Goal: Check status: Check status

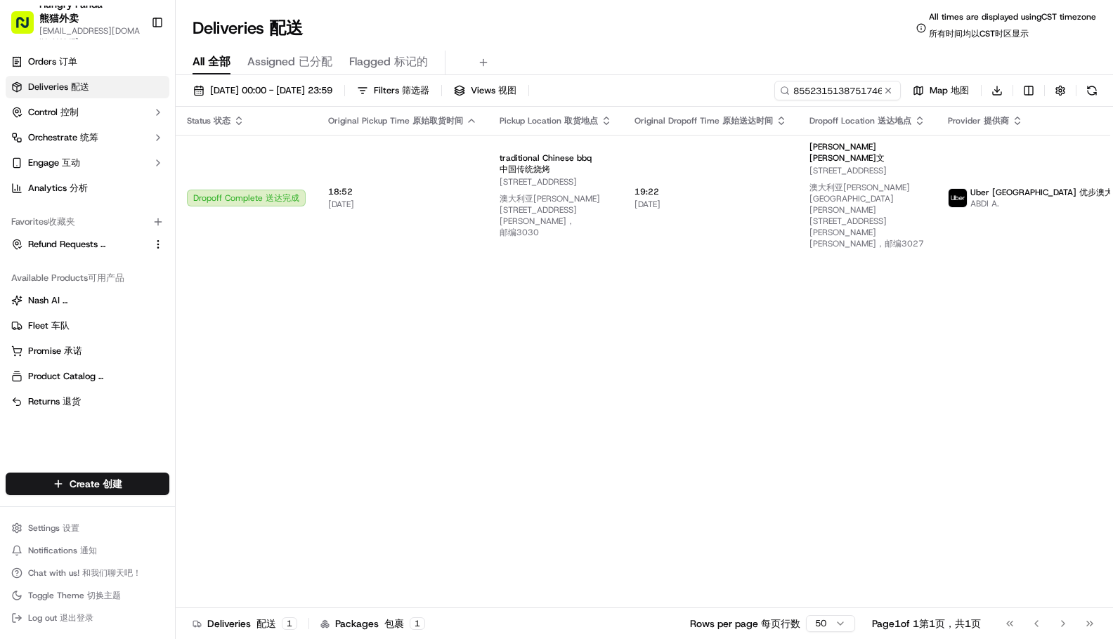
type input "855231513875174648936"
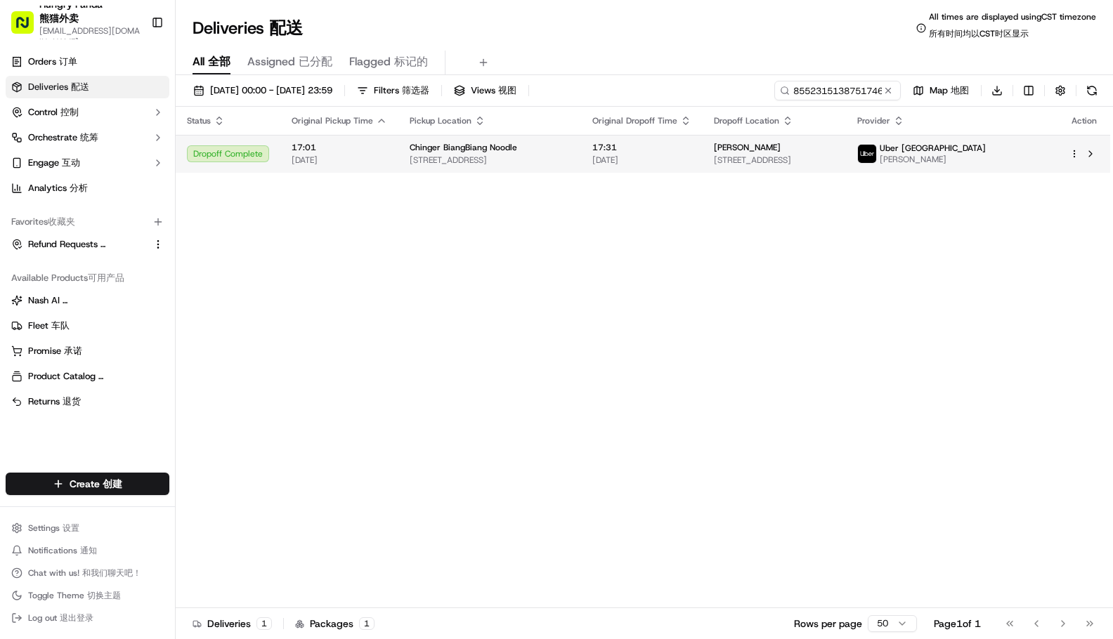
click at [986, 159] on span "[PERSON_NAME]" at bounding box center [933, 159] width 106 height 11
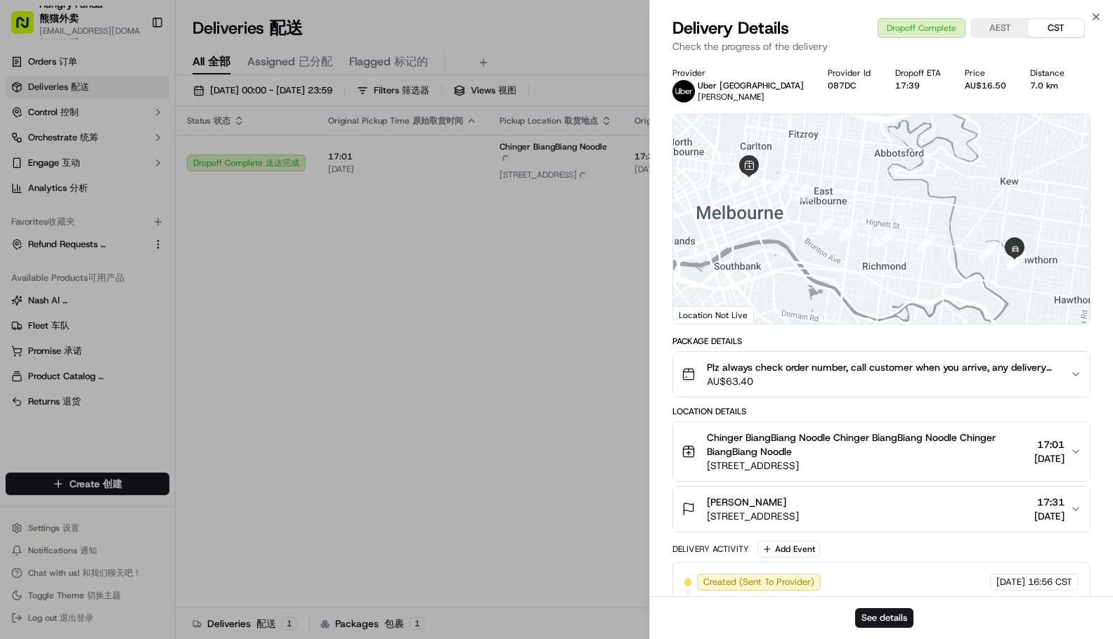
drag, startPoint x: 1078, startPoint y: 376, endPoint x: 1020, endPoint y: 379, distance: 58.4
click at [1078, 376] on icon "button" at bounding box center [1075, 374] width 11 height 11
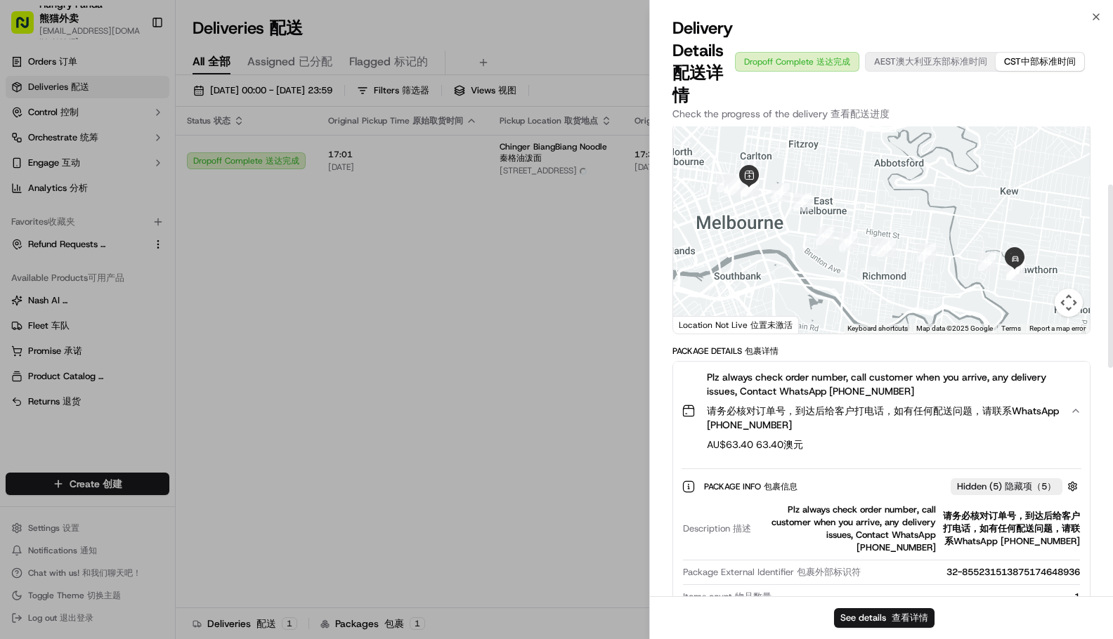
scroll to position [211, 0]
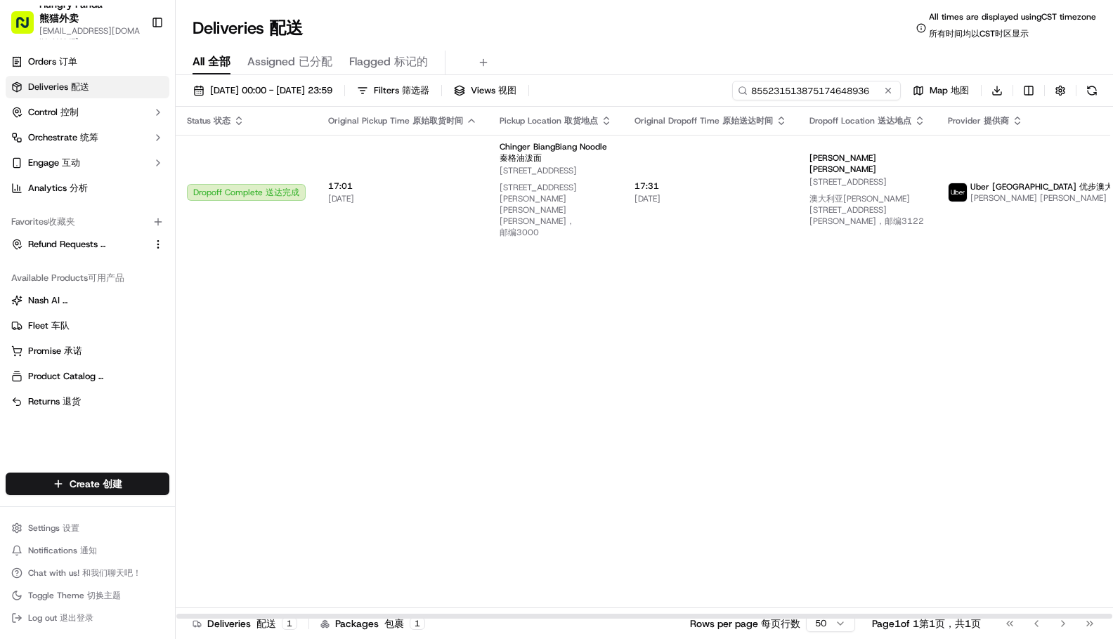
click at [817, 91] on input "855231513875174648936" at bounding box center [816, 91] width 169 height 20
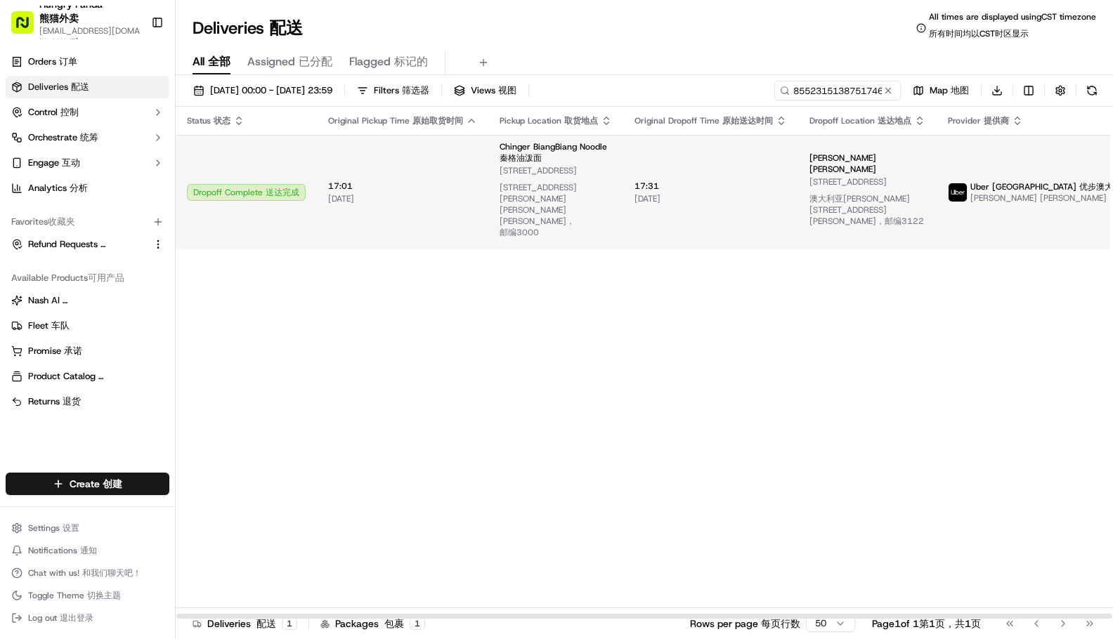
click at [995, 181] on span "Uber [GEOGRAPHIC_DATA] Uber Australia 优步澳大利亚" at bounding box center [1050, 186] width 160 height 11
click at [1079, 181] on span "优步澳大利亚" at bounding box center [1104, 186] width 51 height 11
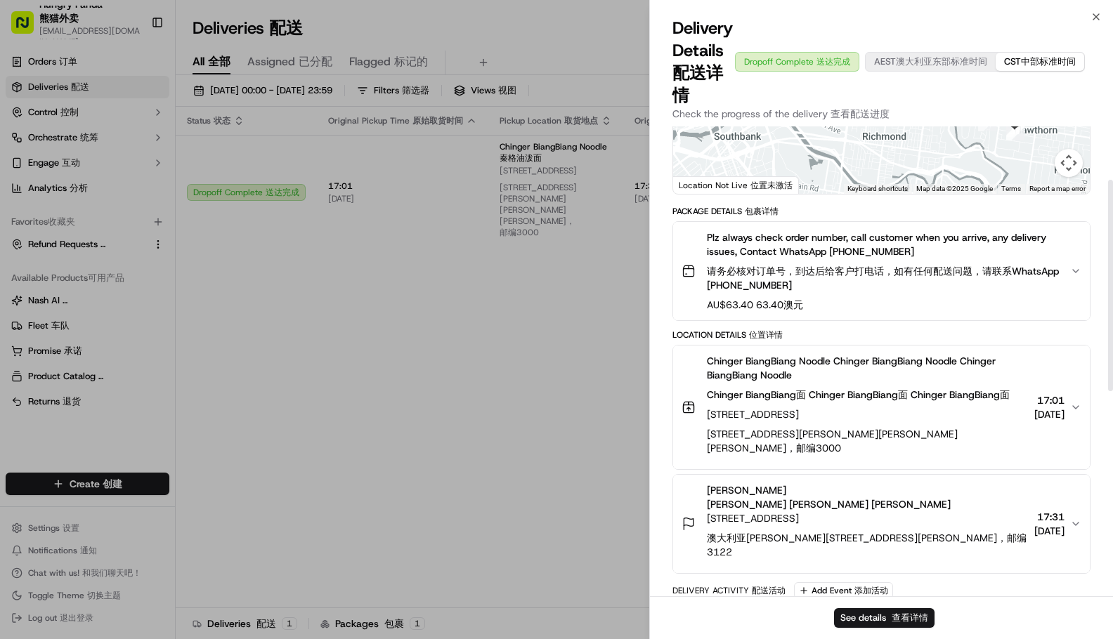
scroll to position [281, 0]
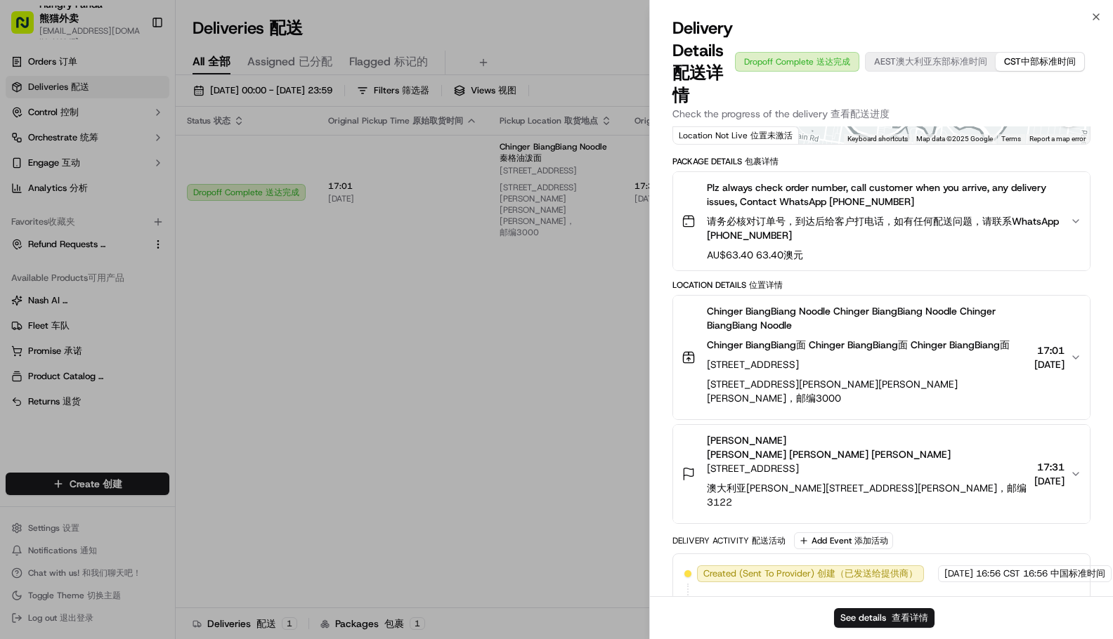
click at [1070, 227] on icon "button" at bounding box center [1075, 221] width 11 height 11
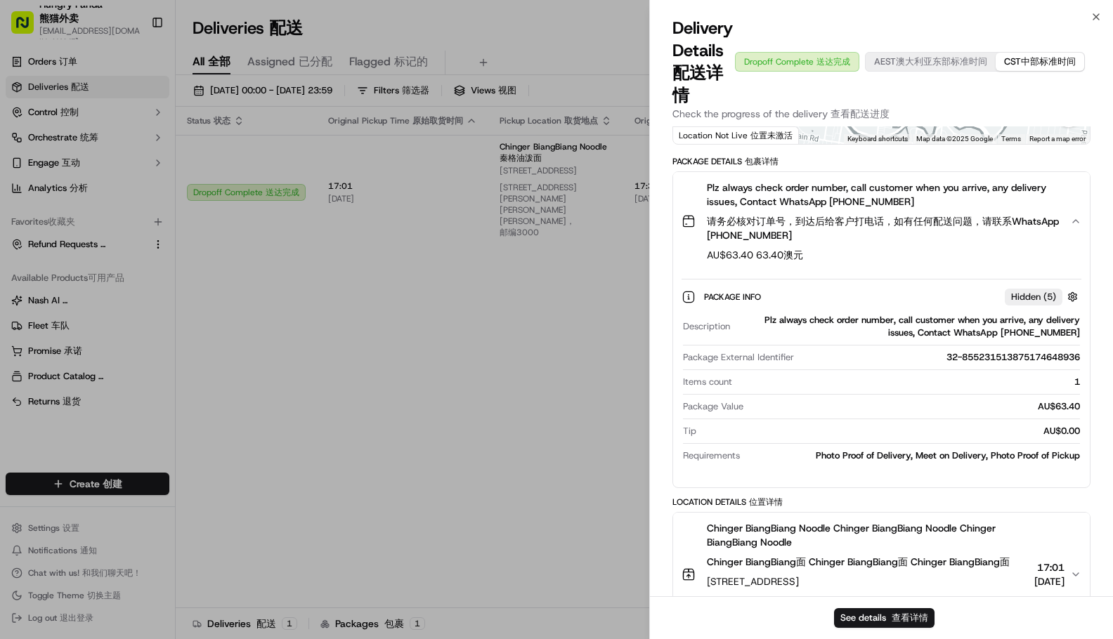
click at [1070, 227] on icon "button" at bounding box center [1075, 221] width 11 height 11
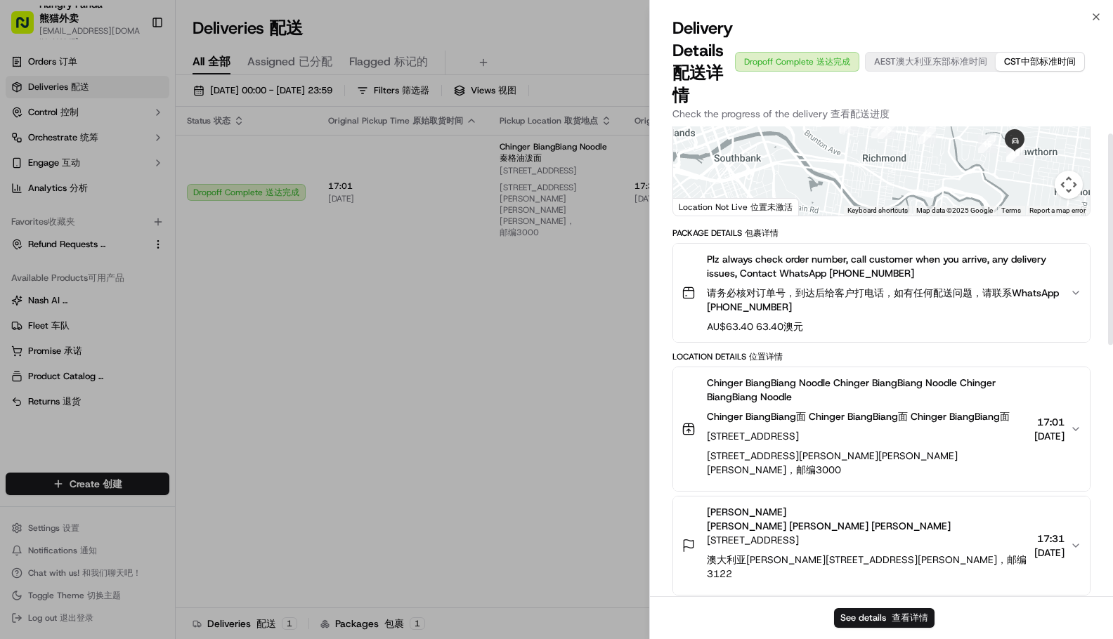
scroll to position [15, 0]
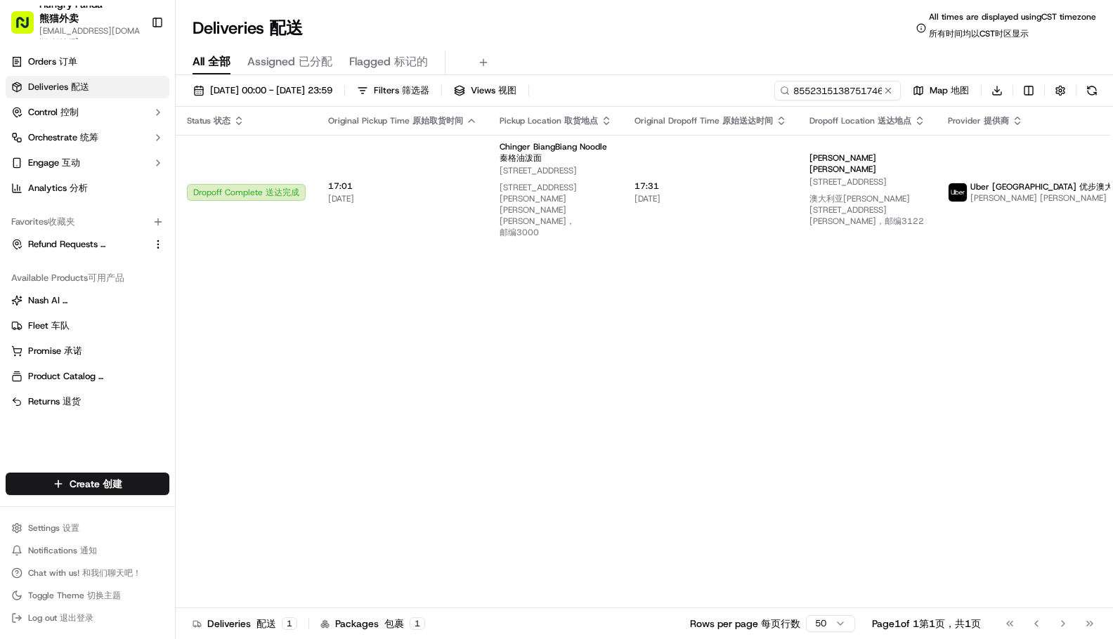
drag, startPoint x: 885, startPoint y: 90, endPoint x: 858, endPoint y: 93, distance: 27.6
click at [885, 90] on button at bounding box center [888, 91] width 14 height 14
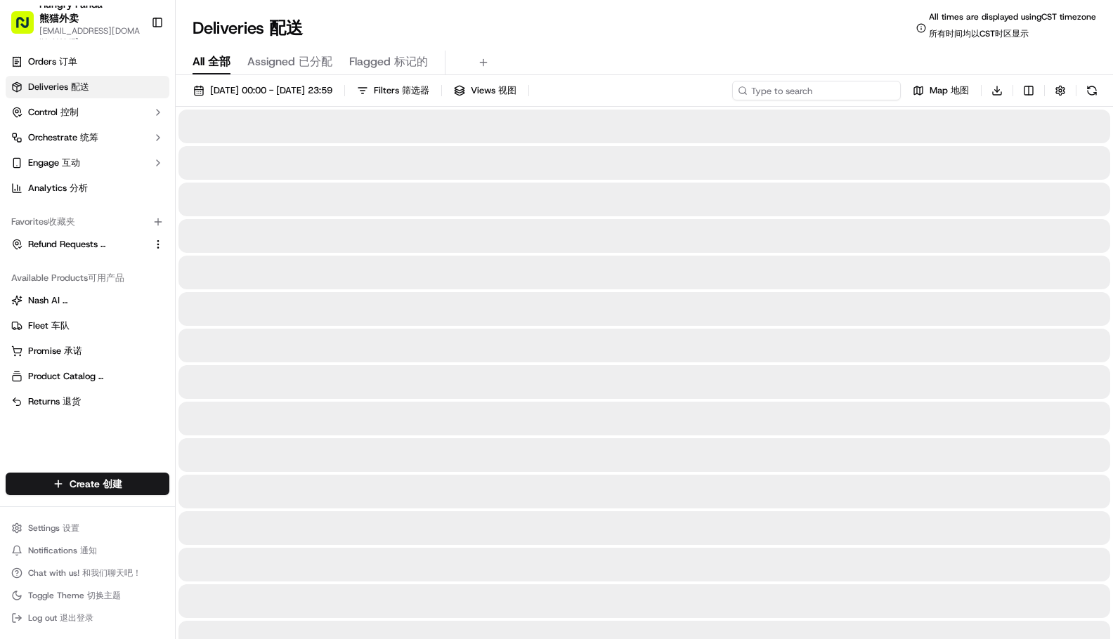
click at [831, 90] on input at bounding box center [816, 91] width 169 height 20
paste input "855231513875174648936"
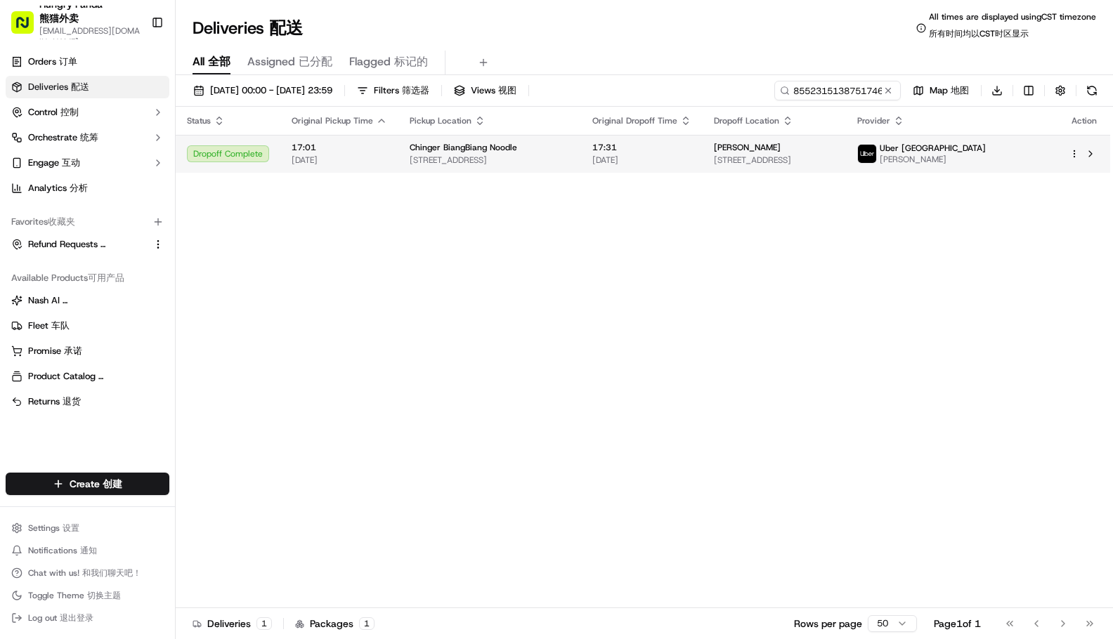
click at [986, 151] on span "Uber [GEOGRAPHIC_DATA]" at bounding box center [933, 148] width 106 height 11
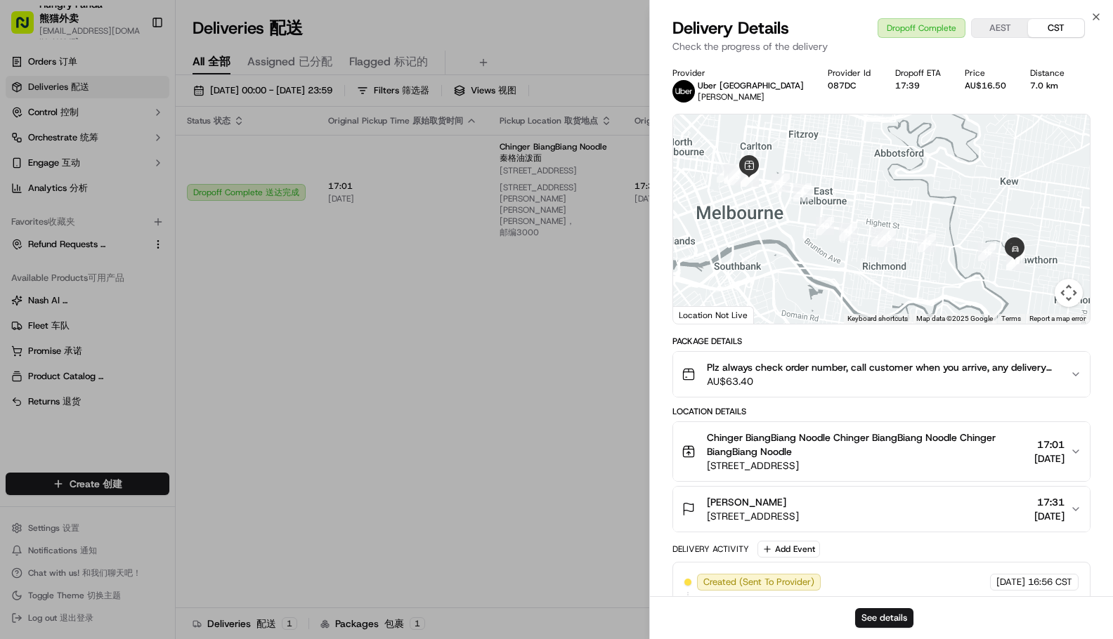
click at [1074, 375] on icon "button" at bounding box center [1075, 374] width 11 height 11
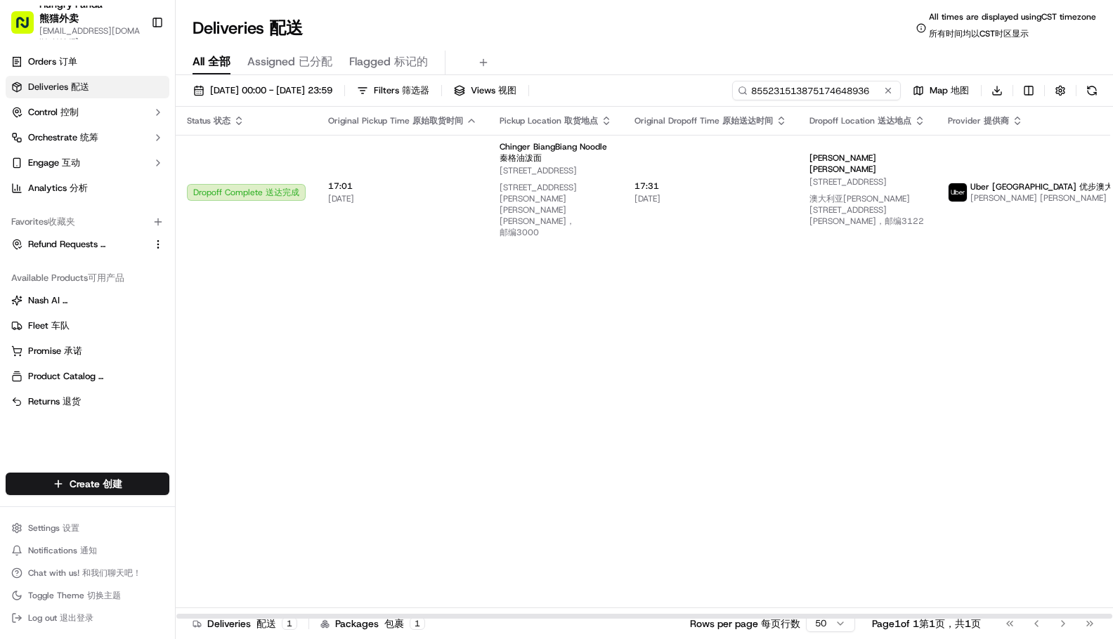
click at [842, 95] on input "855231513875174648936" at bounding box center [816, 91] width 169 height 20
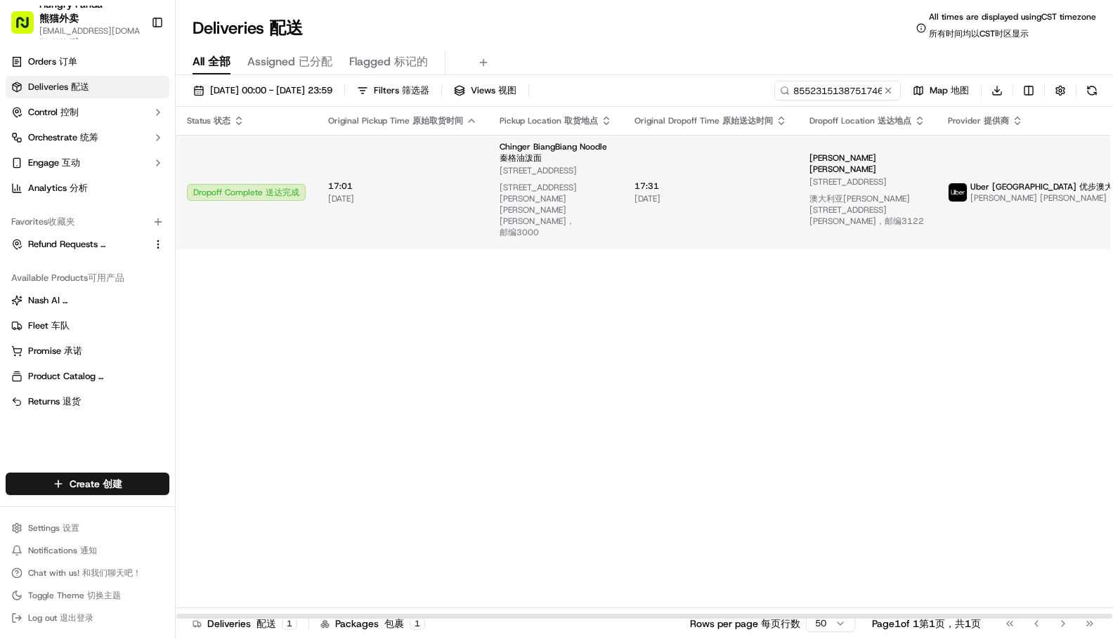
drag, startPoint x: 857, startPoint y: 328, endPoint x: 694, endPoint y: 181, distance: 219.9
click at [856, 328] on div "Status Status 状态 Original Pickup Time Original Pickup Time 原始取货时间 Pickup Locati…" at bounding box center [691, 363] width 1030 height 513
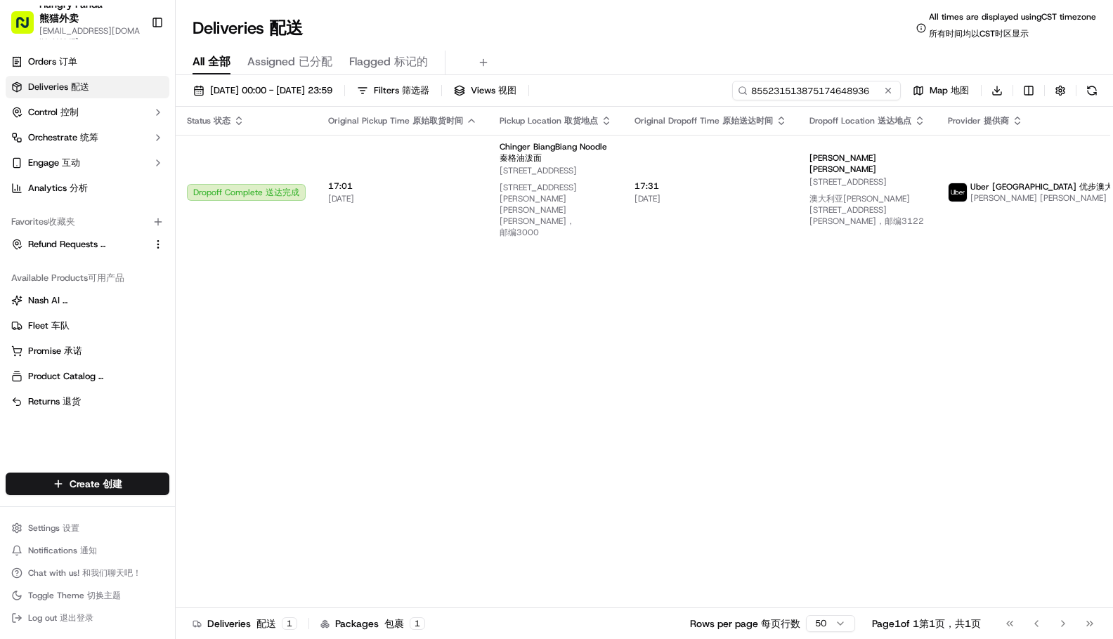
click at [811, 94] on input "855231513875174648936" at bounding box center [816, 91] width 169 height 20
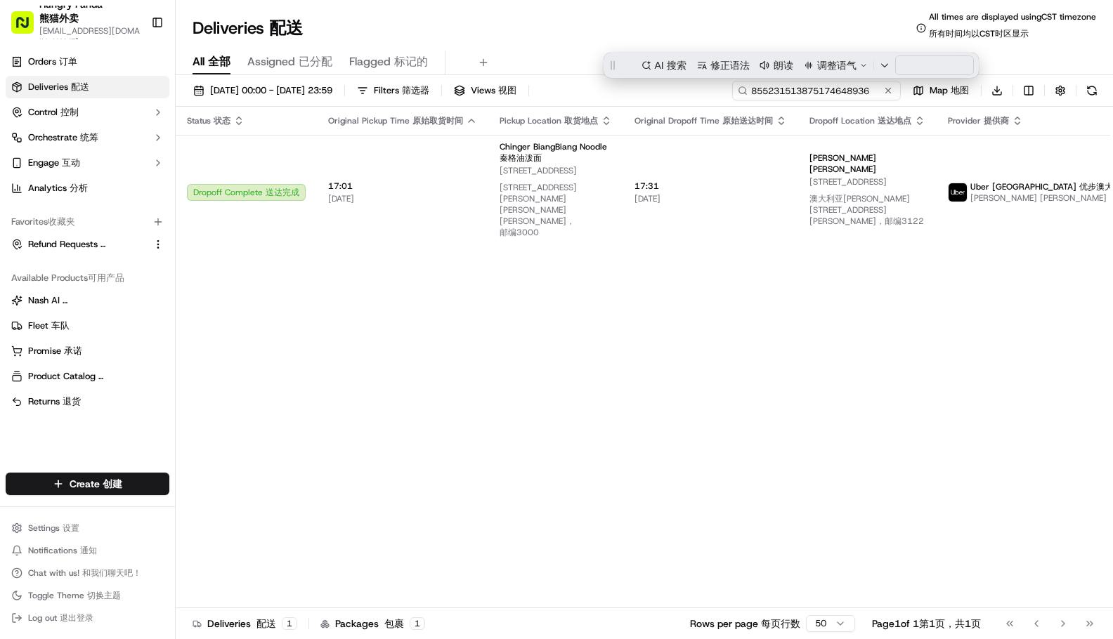
click at [811, 94] on input "855231513875174648936" at bounding box center [816, 91] width 169 height 20
paste input "5551323798650728391994"
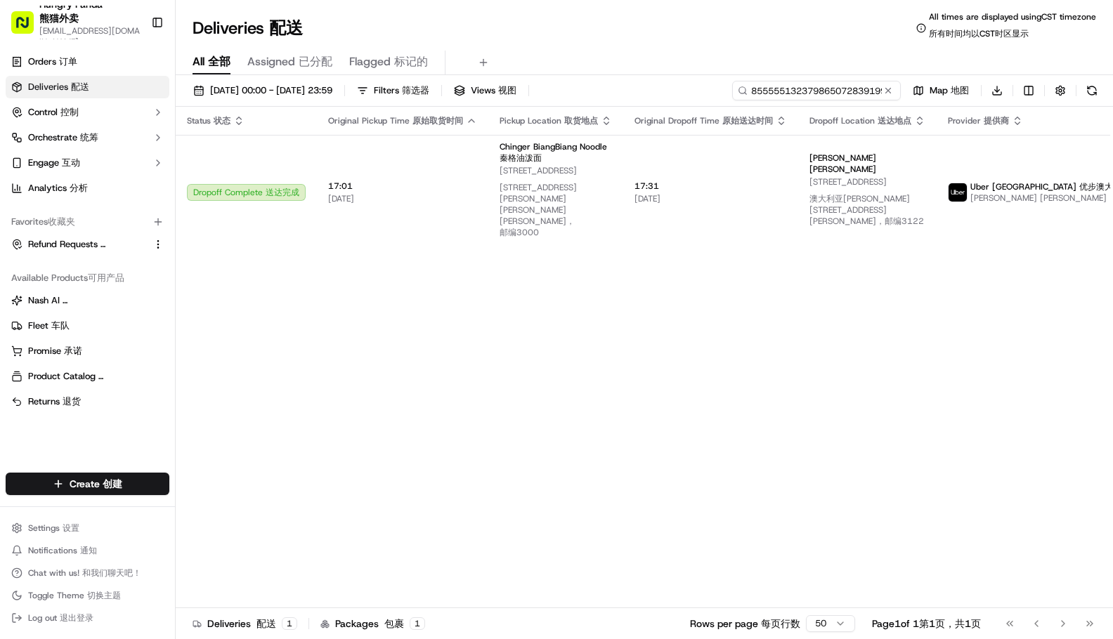
scroll to position [0, 18]
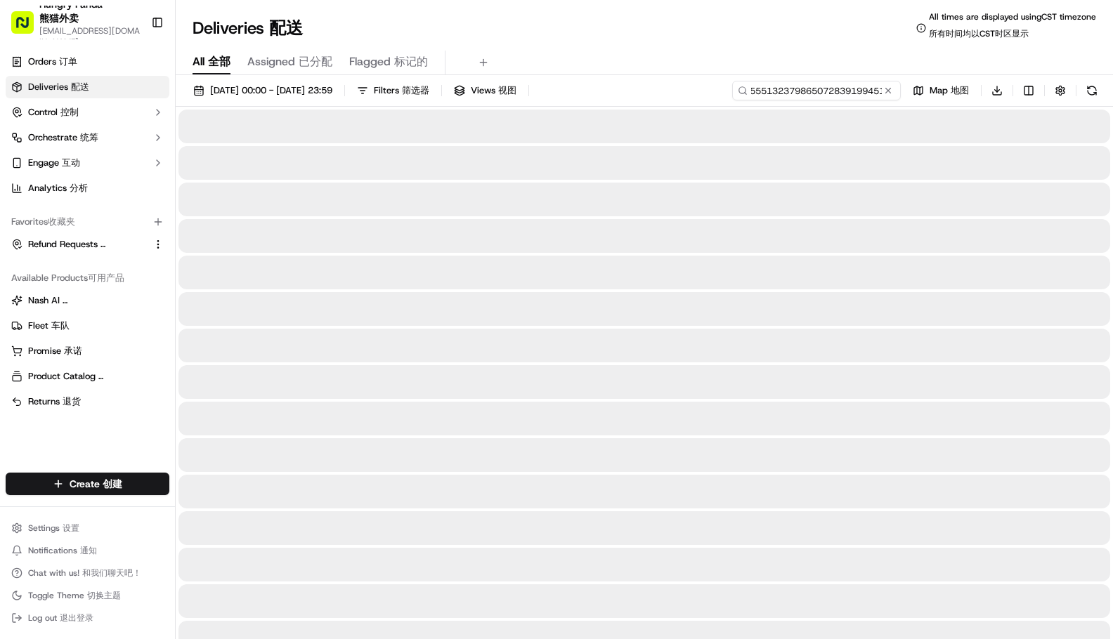
click at [789, 97] on input "8555551323798650728391994513875174648936" at bounding box center [816, 91] width 169 height 20
type input "5551323798650728391994"
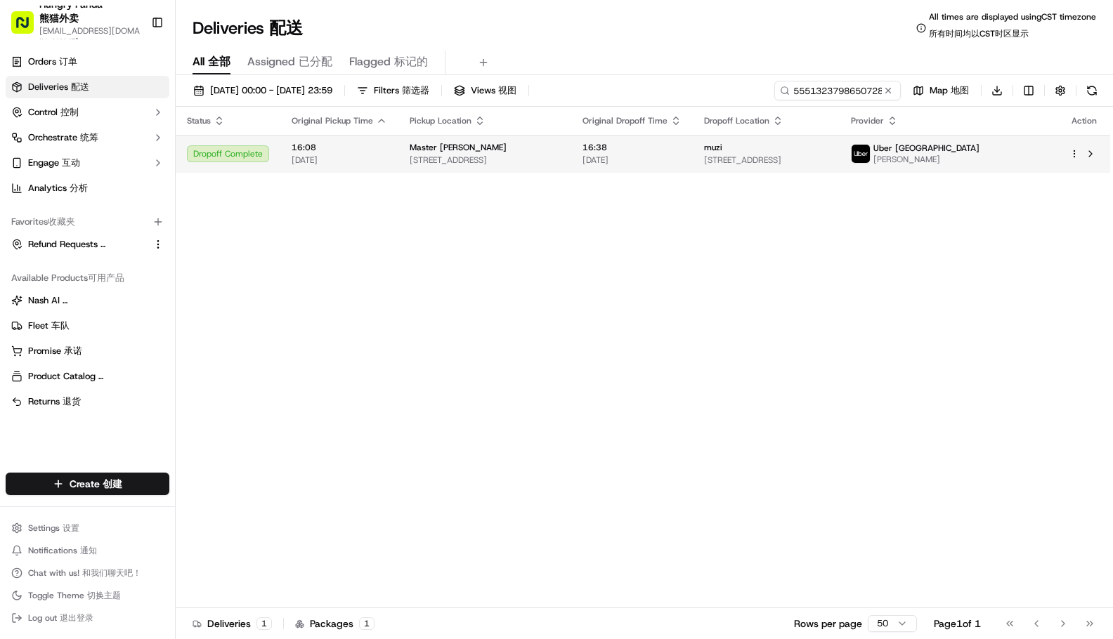
click at [980, 153] on span "Uber [GEOGRAPHIC_DATA]" at bounding box center [926, 148] width 106 height 11
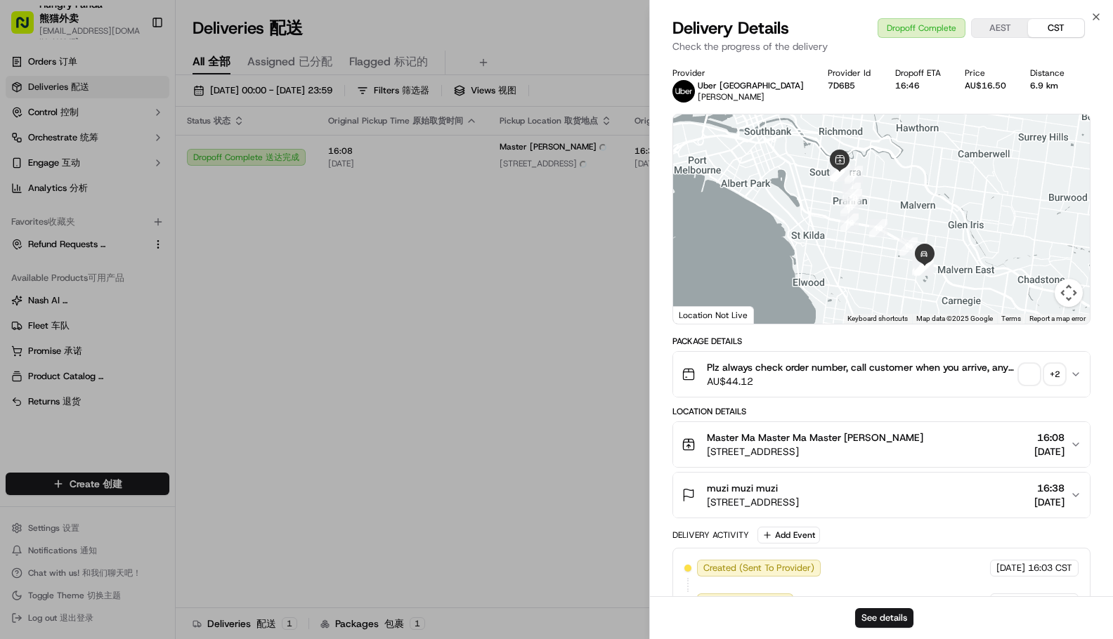
click at [1052, 375] on div "+ 2" at bounding box center [1055, 375] width 20 height 20
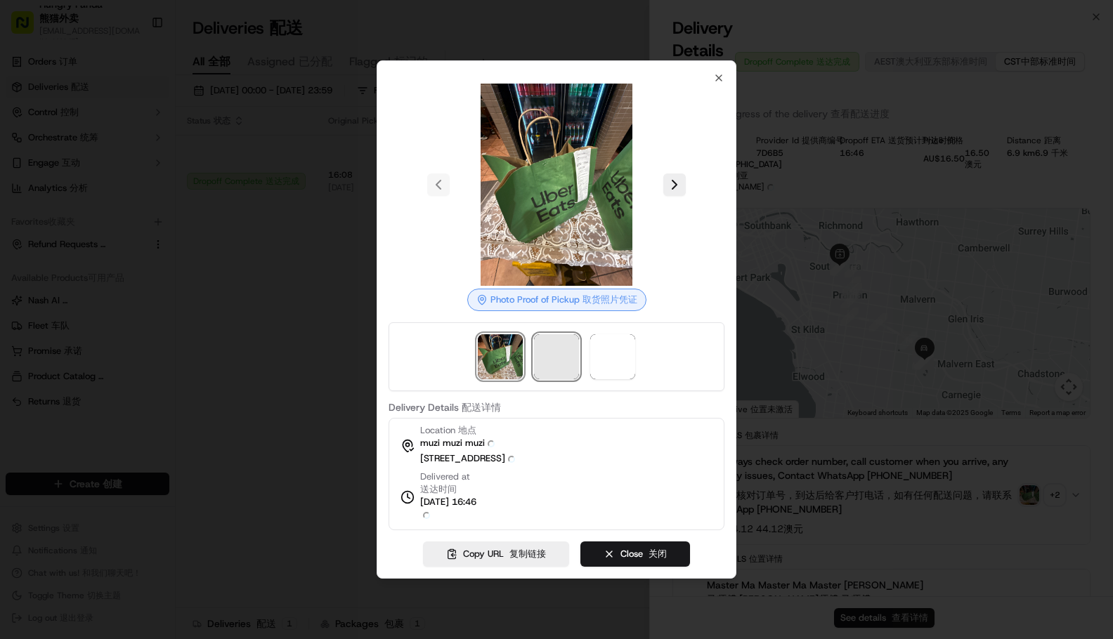
click at [555, 354] on span at bounding box center [556, 356] width 45 height 45
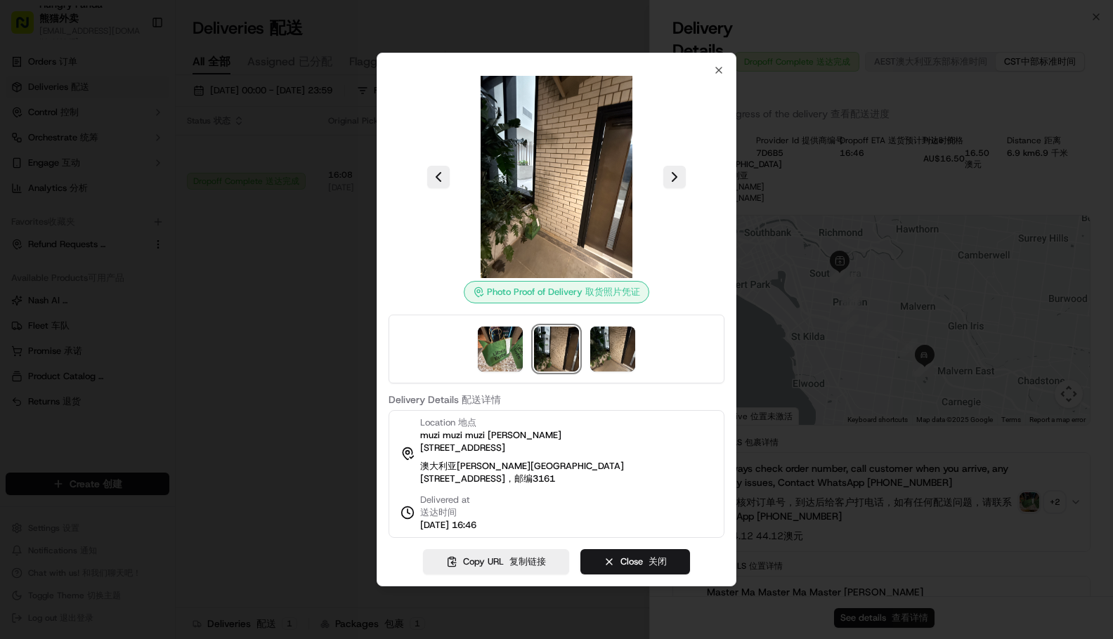
click at [558, 349] on img at bounding box center [556, 349] width 45 height 45
click at [717, 70] on icon "button" at bounding box center [718, 70] width 11 height 11
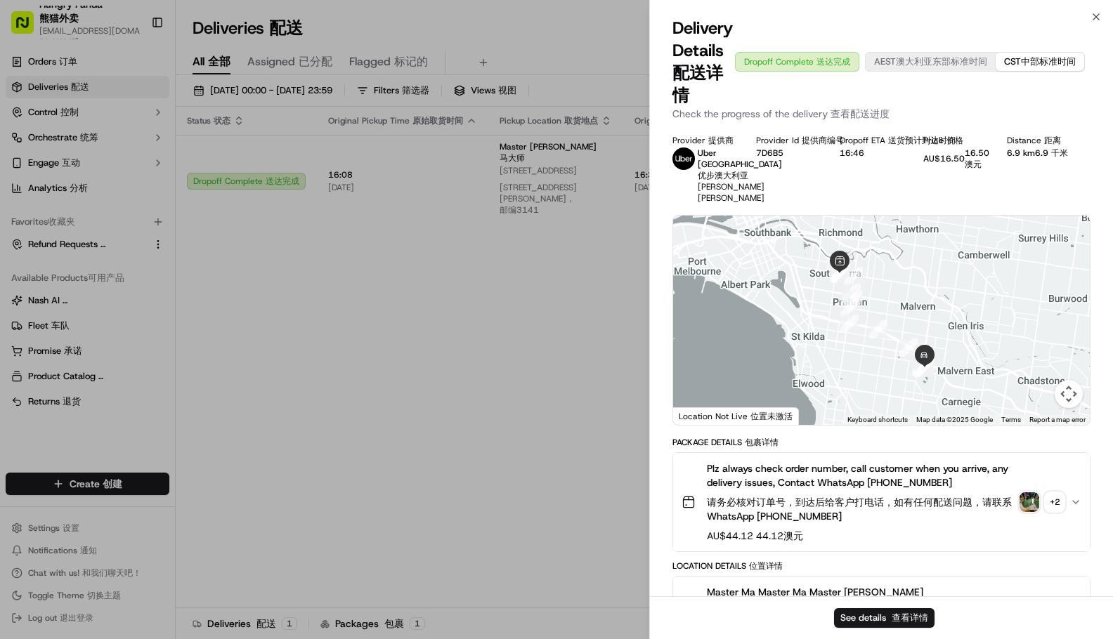
click at [268, 337] on div at bounding box center [556, 319] width 1113 height 639
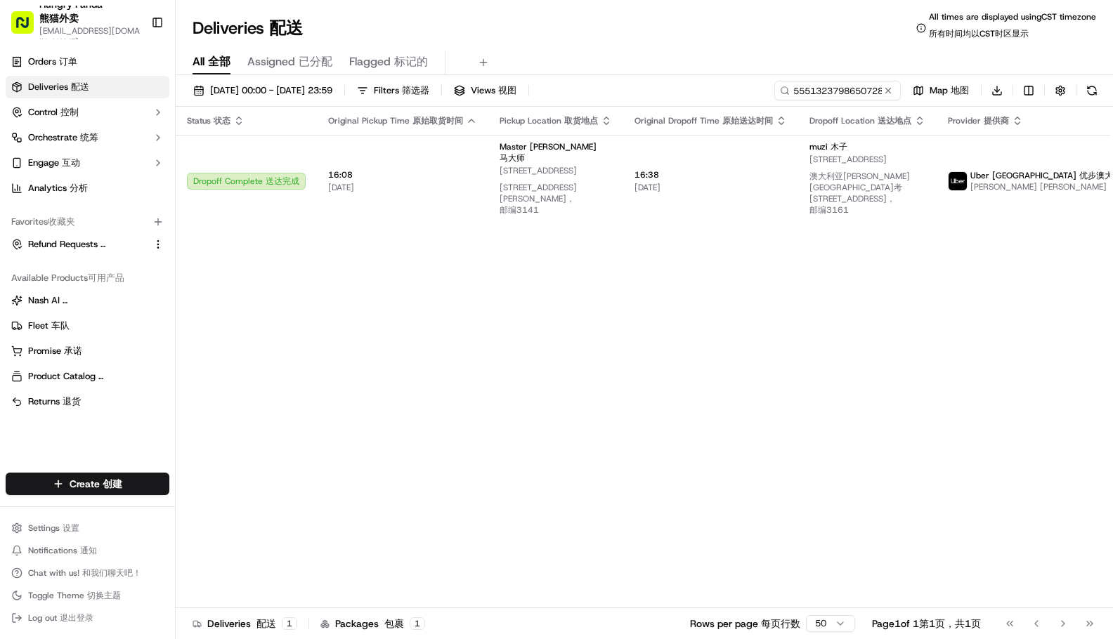
click at [816, 101] on div "[DATE] 00:00 - [DATE] 23:59 [DATE] 00:00 - [DATE] 23:59 20/09/202500:00-20/09/2…" at bounding box center [644, 94] width 937 height 26
click at [814, 93] on input "5551323798650728391994" at bounding box center [816, 91] width 169 height 20
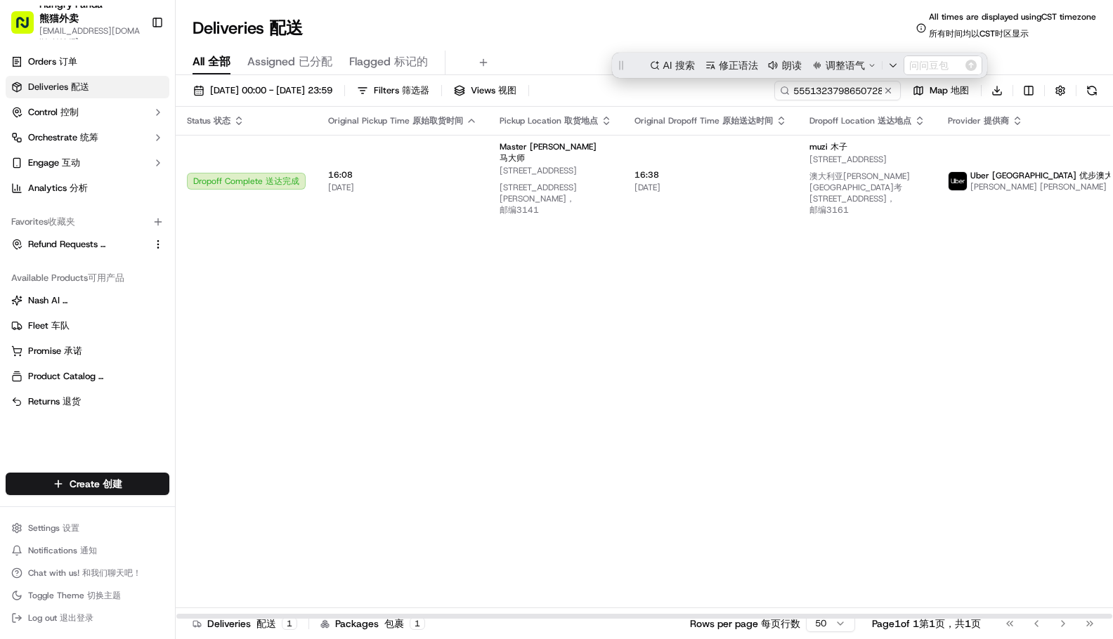
drag, startPoint x: 871, startPoint y: 343, endPoint x: 833, endPoint y: 344, distance: 38.0
click at [871, 344] on div "Status Status 状态 Original Pickup Time Original Pickup Time 原始取货时间 Pickup Locati…" at bounding box center [691, 363] width 1030 height 513
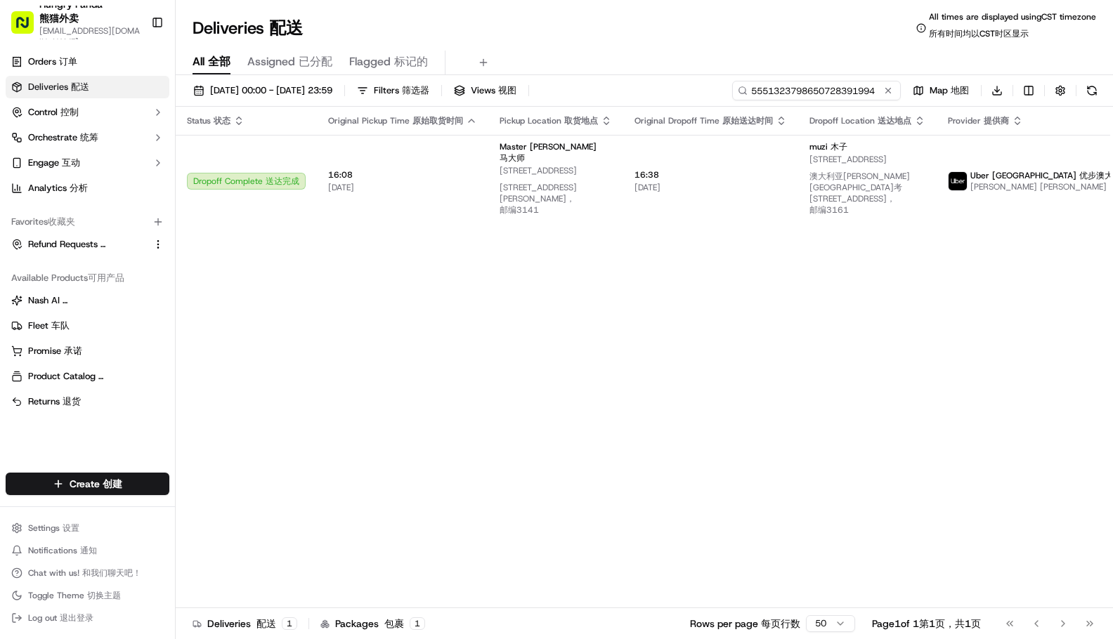
click at [835, 91] on input "5551323798650728391994" at bounding box center [816, 91] width 169 height 20
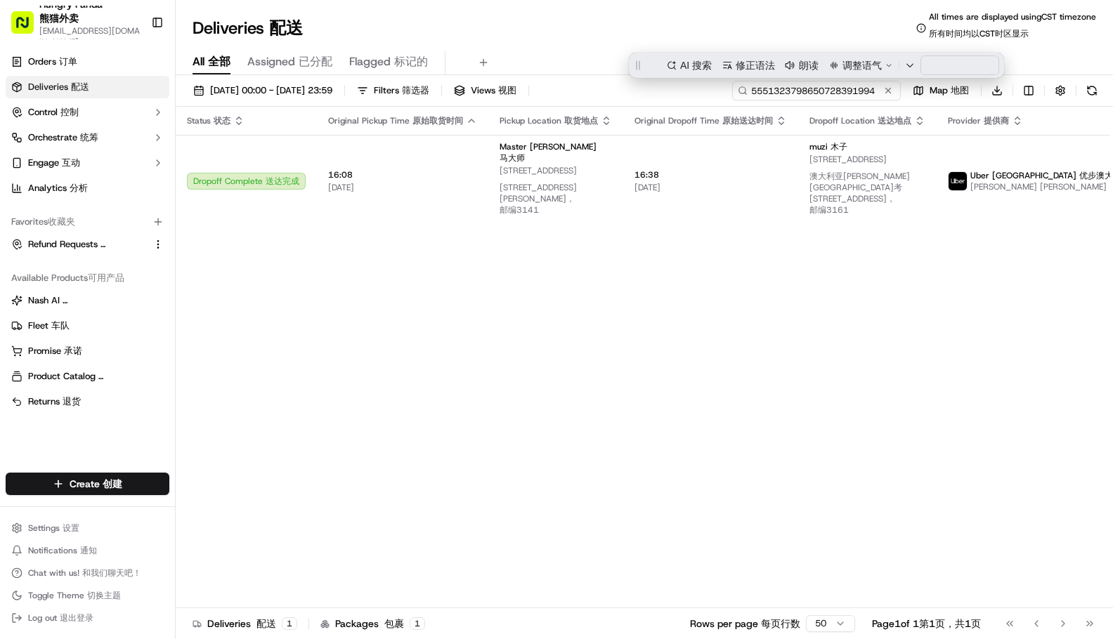
paste input "357340678853730241815"
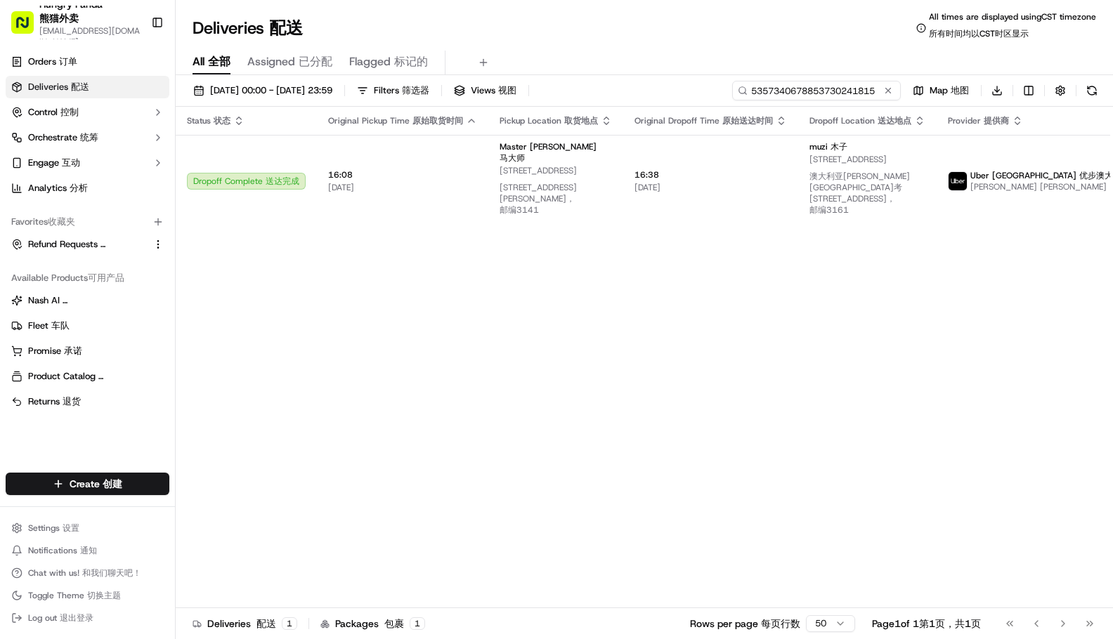
type input "5357340678853730241815"
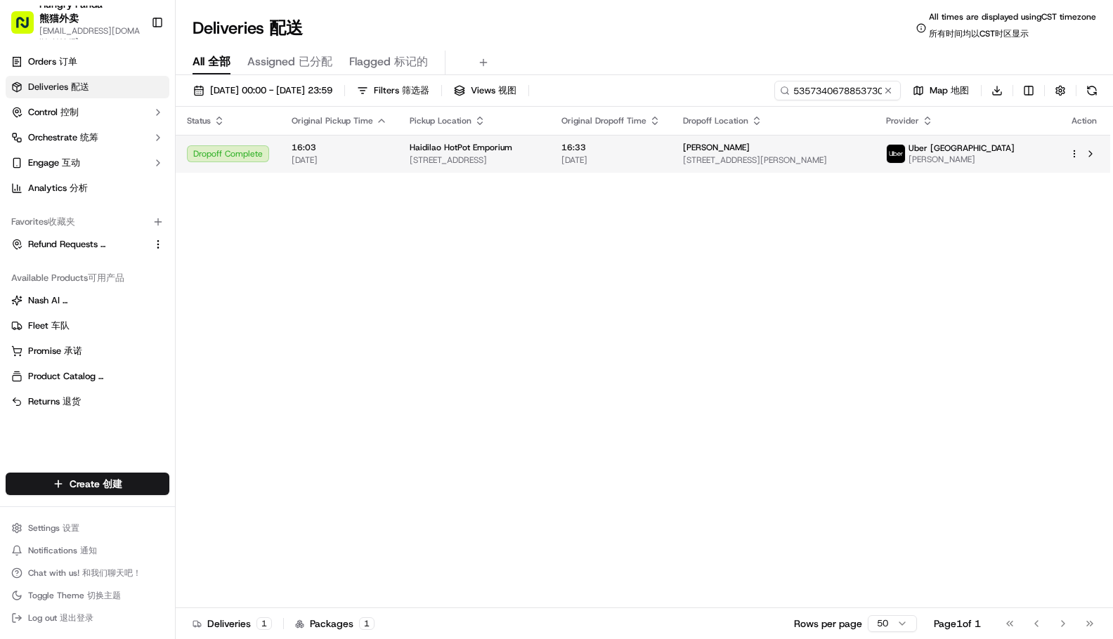
click at [905, 153] on img at bounding box center [896, 154] width 18 height 18
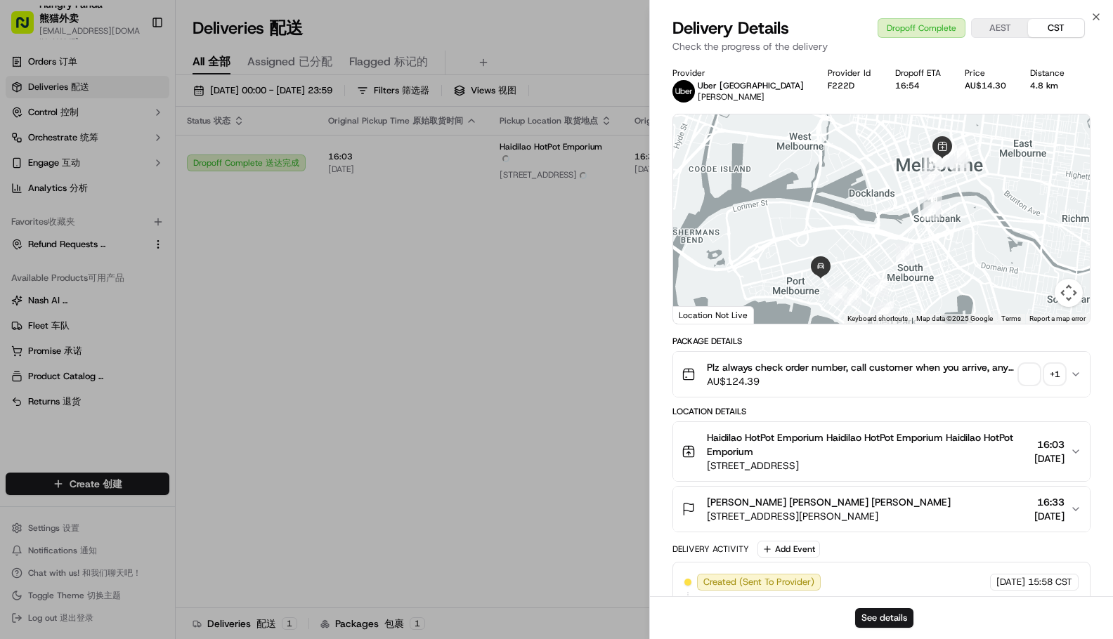
click at [1053, 375] on div "+ 1" at bounding box center [1055, 375] width 20 height 20
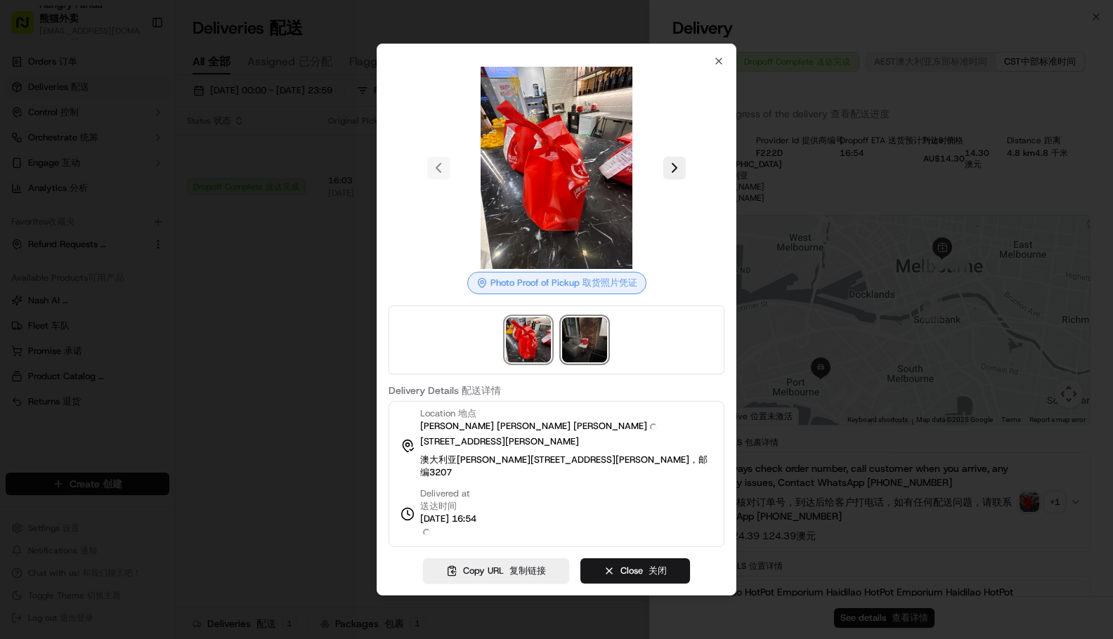
click at [579, 339] on img at bounding box center [584, 340] width 45 height 45
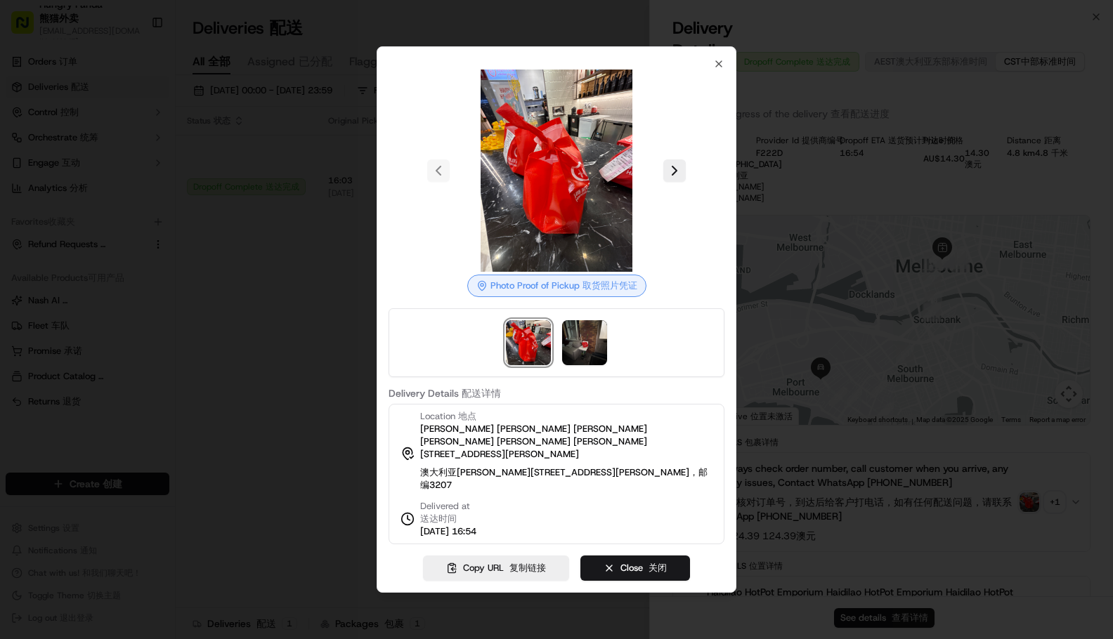
click at [176, 360] on div at bounding box center [556, 319] width 1113 height 639
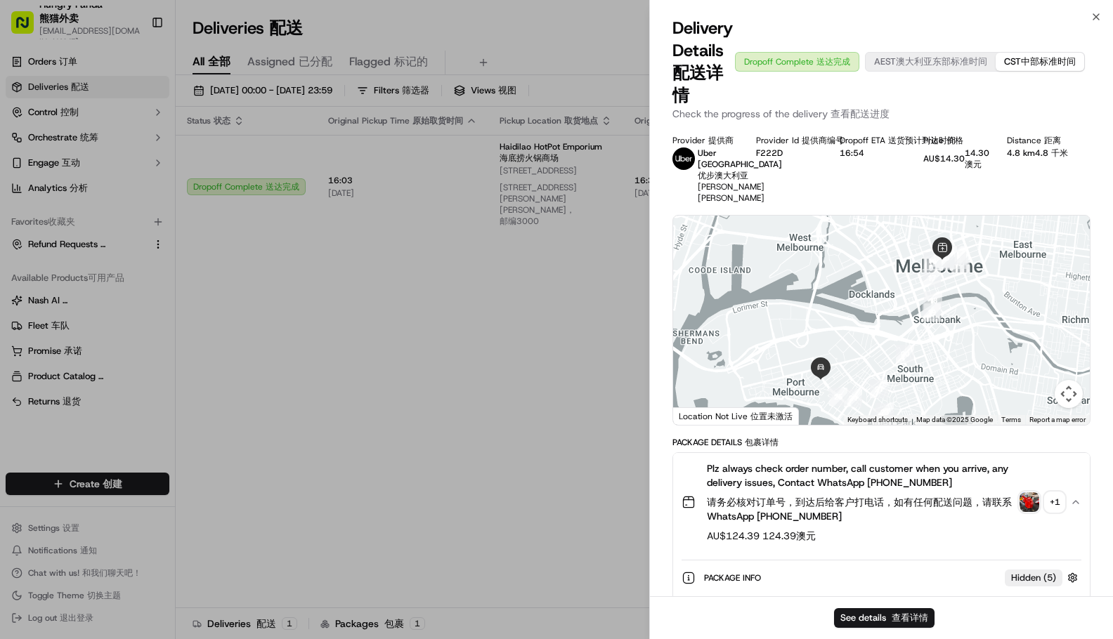
drag, startPoint x: 831, startPoint y: 195, endPoint x: 652, endPoint y: 233, distance: 182.3
click at [831, 195] on div "Provider Provider 提供商 Uber [GEOGRAPHIC_DATA] Uber [GEOGRAPHIC_DATA] 优步澳大利亚 [PER…" at bounding box center [881, 169] width 418 height 69
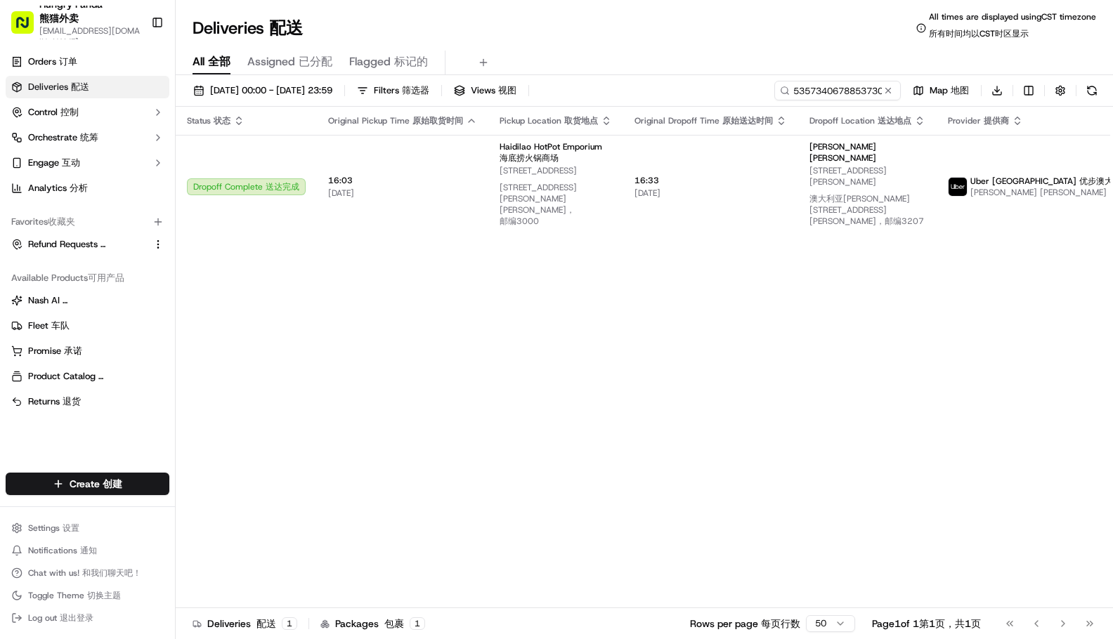
click at [909, 328] on div "Status Status 状态 Original Pickup Time Original Pickup Time 原始取货时间 Pickup Locati…" at bounding box center [691, 363] width 1030 height 513
